Goal: Task Accomplishment & Management: Use online tool/utility

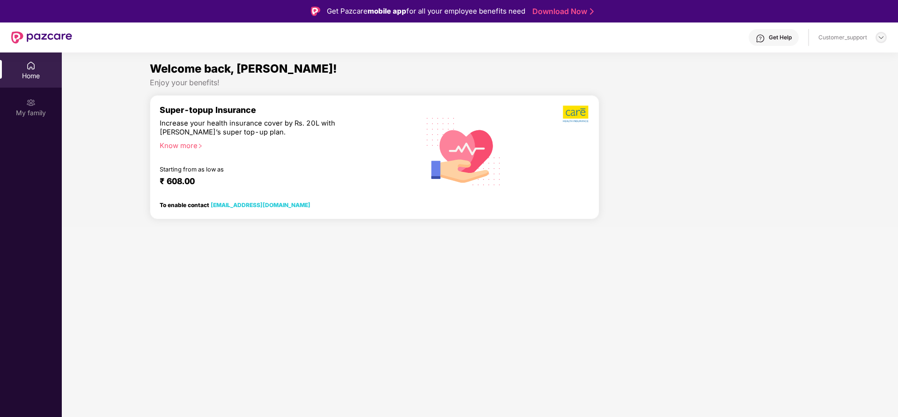
click at [876, 37] on div at bounding box center [881, 37] width 11 height 11
click at [837, 65] on div "Switch to support view" at bounding box center [838, 60] width 122 height 18
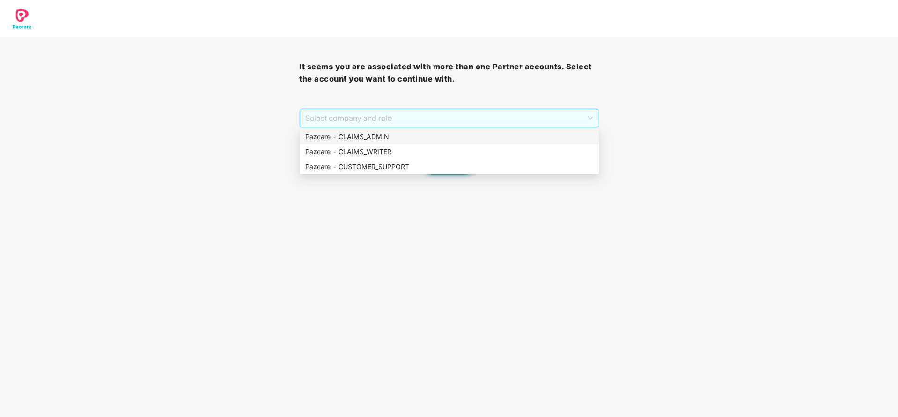
click at [509, 118] on span "Select company and role" at bounding box center [448, 118] width 287 height 18
click at [454, 142] on div "Pazcare - CLAIMS_ADMIN" at bounding box center [449, 136] width 299 height 15
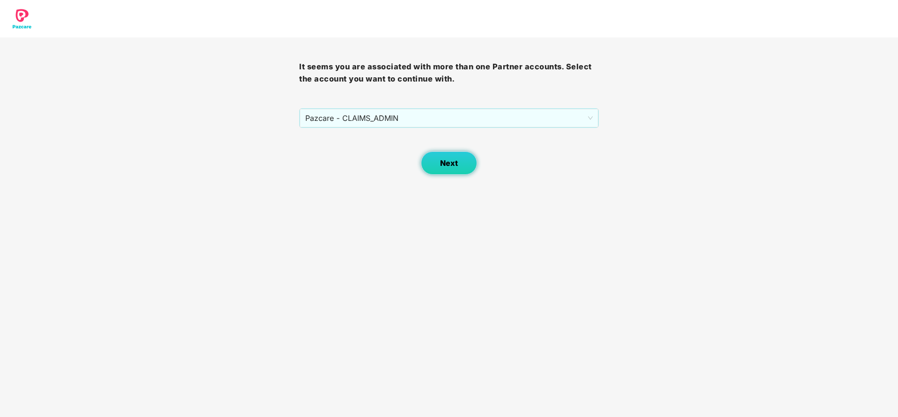
click at [456, 161] on span "Next" at bounding box center [449, 163] width 18 height 9
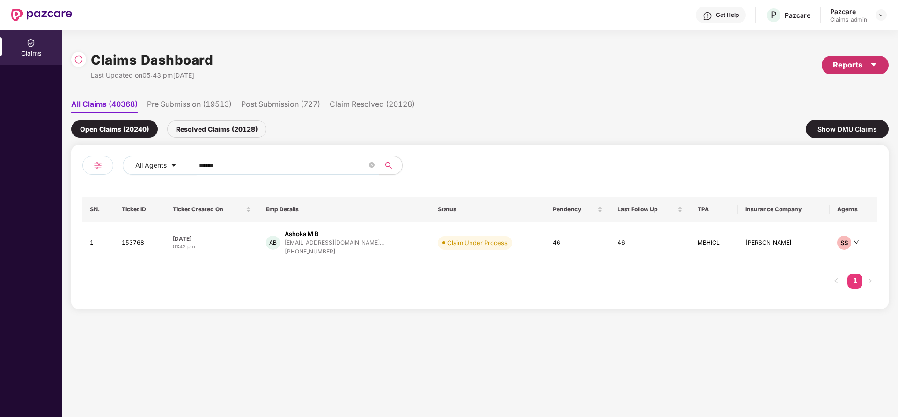
click at [857, 60] on div "Reports" at bounding box center [855, 65] width 44 height 12
click at [824, 113] on div "Claims Pendency Report" at bounding box center [815, 109] width 75 height 10
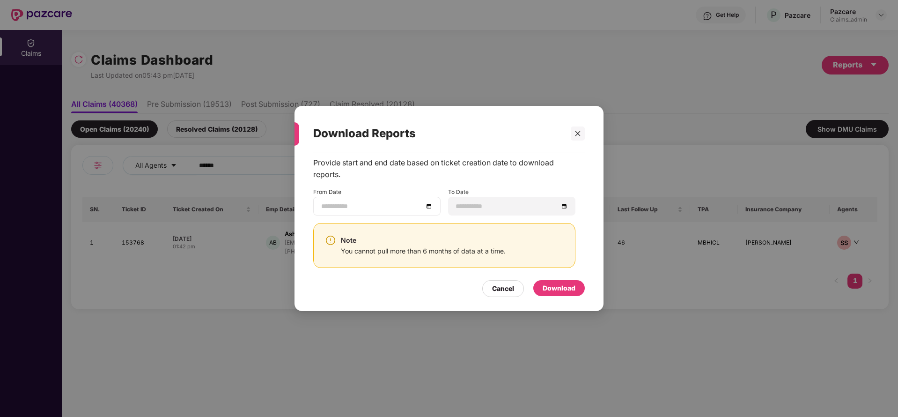
click at [430, 203] on div at bounding box center [376, 206] width 111 height 10
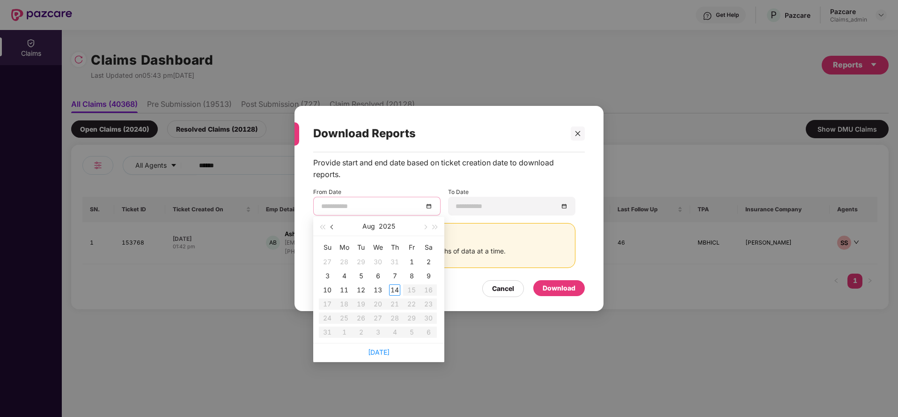
click at [332, 227] on span "button" at bounding box center [333, 227] width 5 height 5
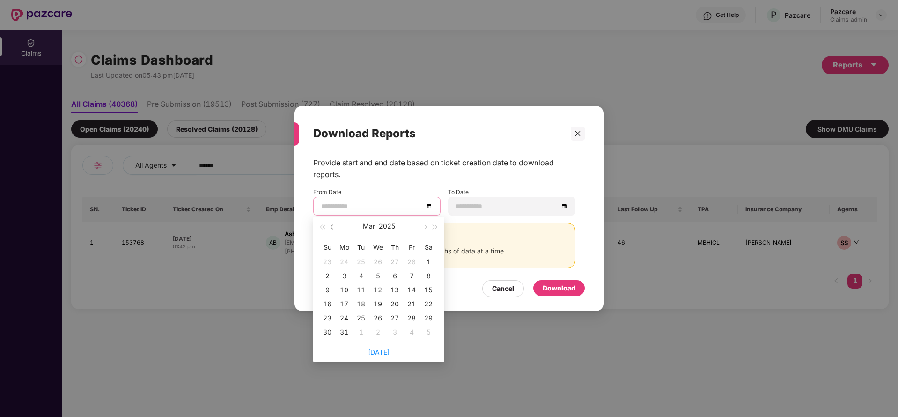
click at [332, 227] on span "button" at bounding box center [333, 227] width 5 height 5
type input "**********"
click at [430, 289] on div "15" at bounding box center [428, 289] width 11 height 11
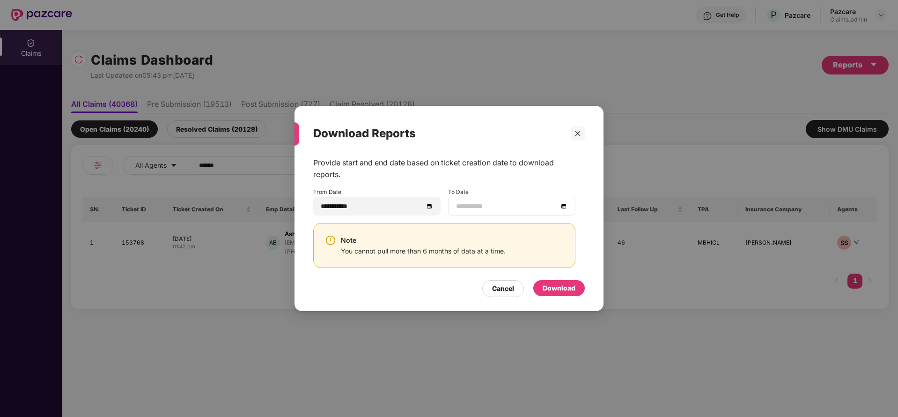
click at [565, 207] on div at bounding box center [511, 206] width 111 height 10
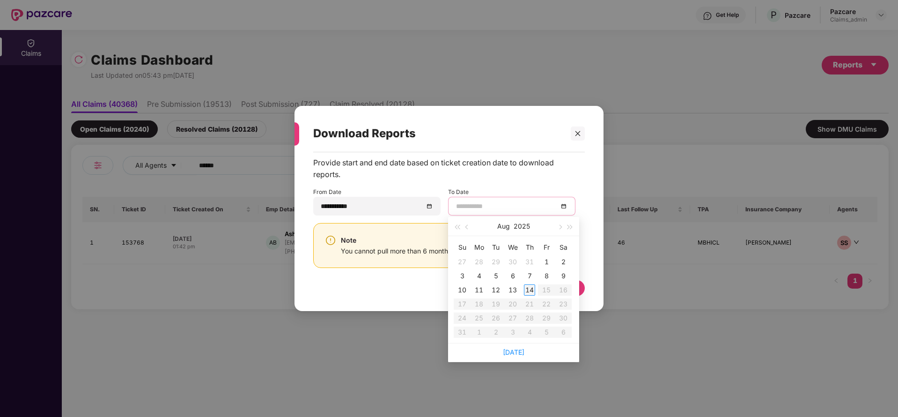
type input "**********"
click at [530, 289] on div "14" at bounding box center [529, 289] width 11 height 11
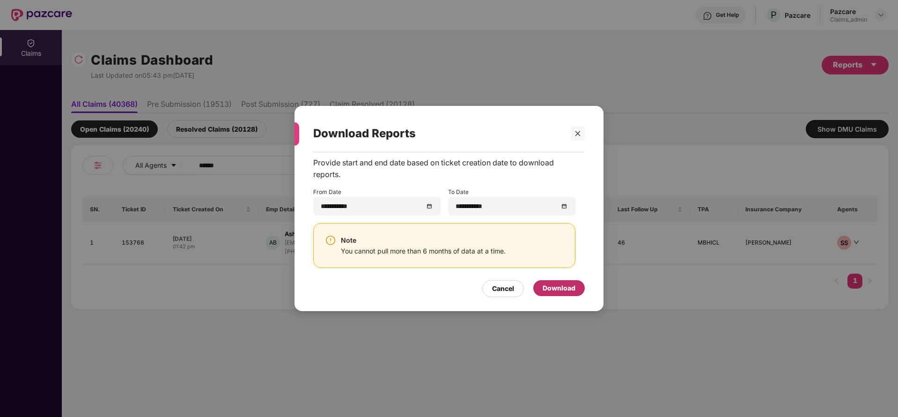
click at [557, 290] on div "Download" at bounding box center [559, 288] width 33 height 10
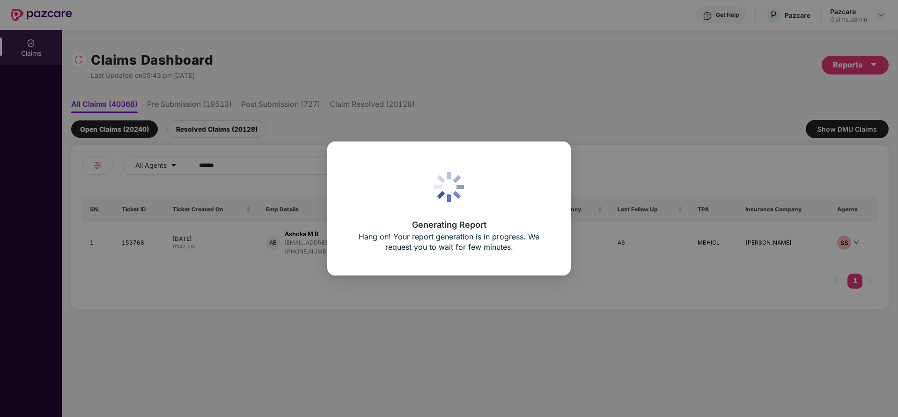
click at [565, 112] on div "Generating Report Hang on! Your report generation is in progress. We request yo…" at bounding box center [449, 208] width 898 height 417
click at [396, 202] on div "Generating Report Hang on! Your report generation is in progress. We request yo…" at bounding box center [448, 209] width 201 height 92
click at [486, 43] on div "Generating Report Hang on! Your report generation is in progress. We request yo…" at bounding box center [449, 208] width 898 height 417
